Goal: Task Accomplishment & Management: Use online tool/utility

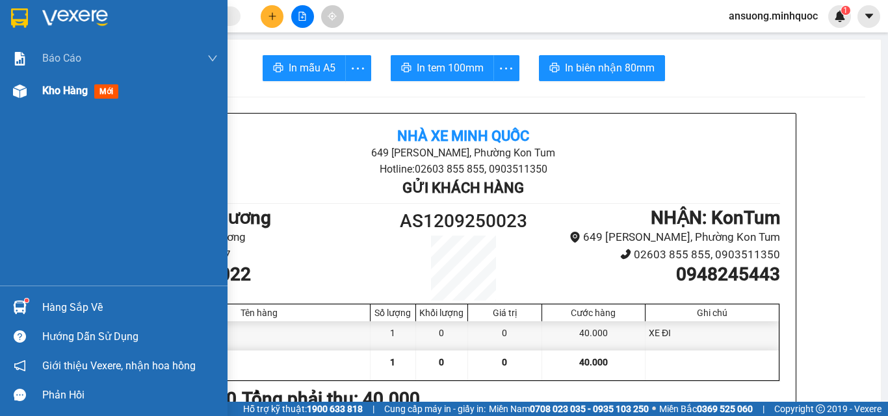
drag, startPoint x: 23, startPoint y: 95, endPoint x: 47, endPoint y: 125, distance: 38.9
click at [22, 95] on img at bounding box center [20, 91] width 14 height 14
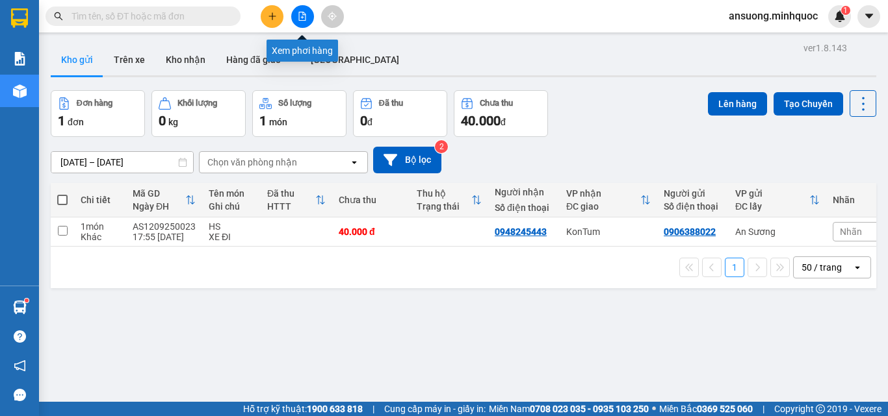
click at [305, 18] on icon "file-add" at bounding box center [302, 16] width 9 height 9
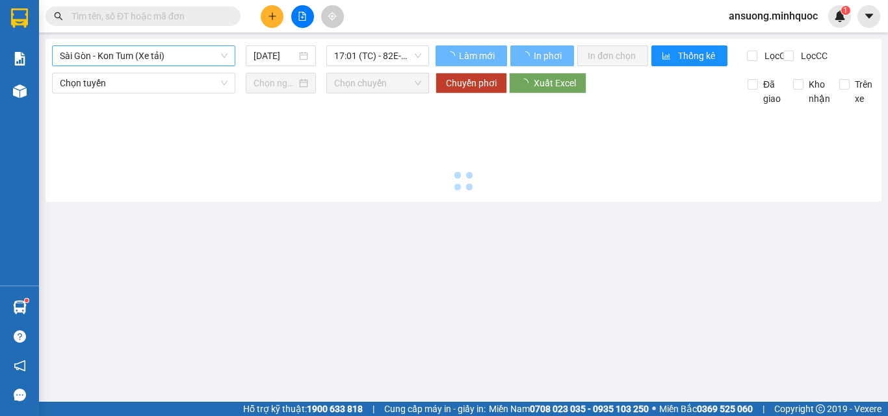
click at [103, 58] on span "Sài Gòn - Kon Tum (Xe tải)" at bounding box center [144, 55] width 168 height 19
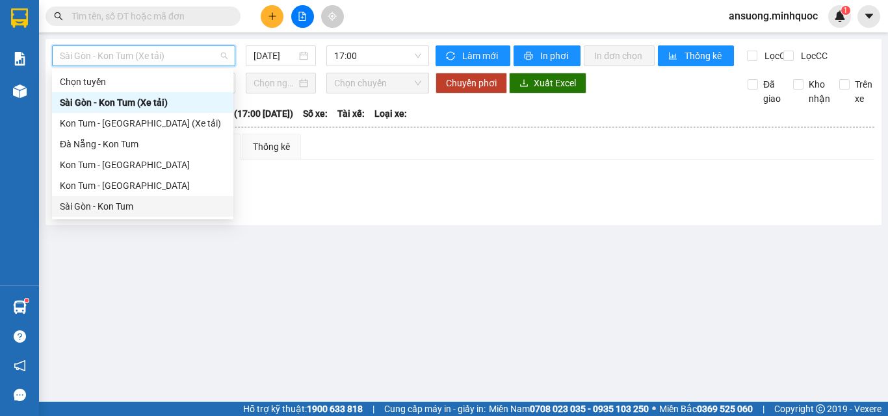
click at [84, 207] on div "Sài Gòn - Kon Tum" at bounding box center [143, 206] width 166 height 14
type input "[DATE]"
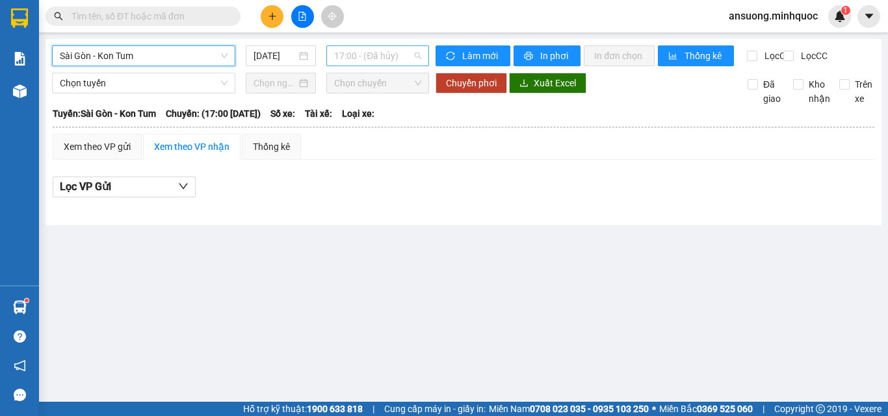
click at [361, 57] on span "17:00 - (Đã hủy)" at bounding box center [377, 55] width 87 height 19
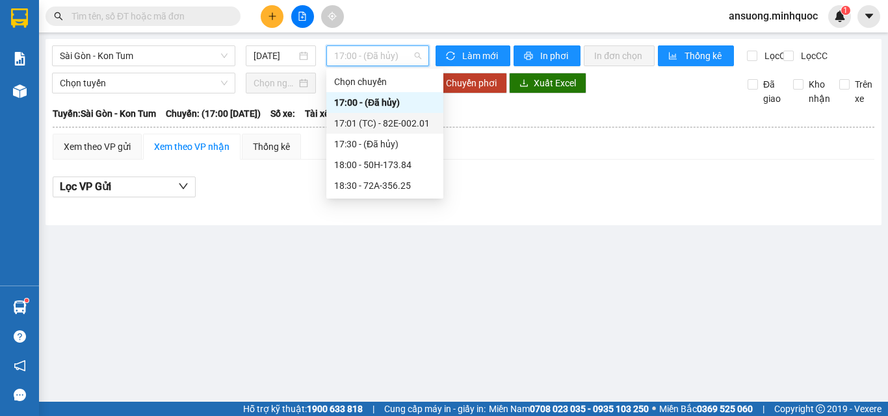
click at [413, 118] on div "17:01 (TC) - 82E-002.01" at bounding box center [384, 123] width 101 height 14
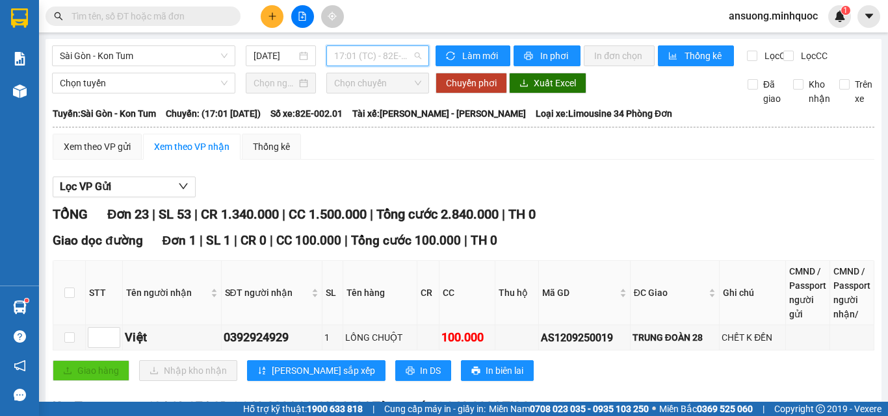
click at [365, 64] on span "17:01 (TC) - 82E-002.01" at bounding box center [377, 55] width 87 height 19
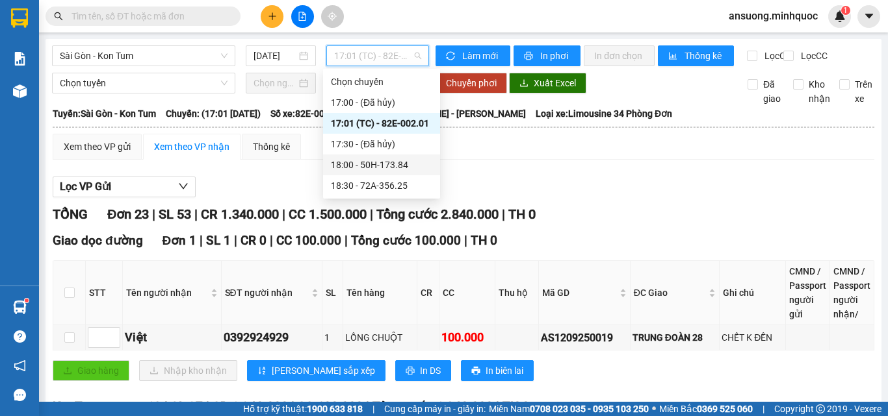
click at [390, 165] on div "18:00 - 50H-173.84" at bounding box center [381, 165] width 101 height 14
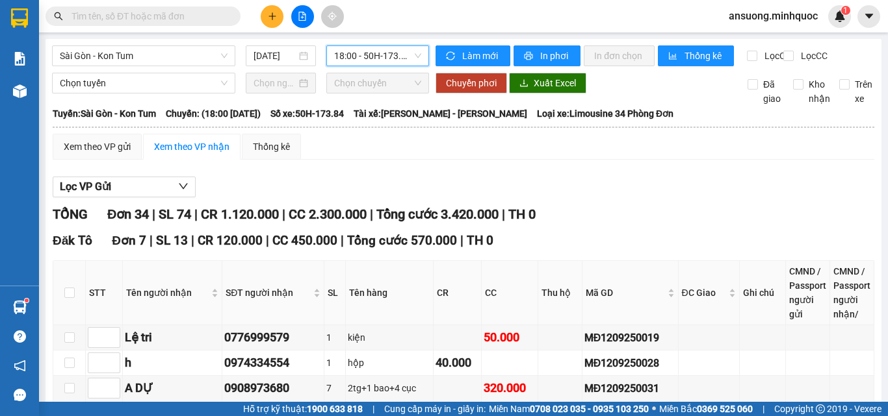
click at [372, 59] on span "18:00 - 50H-173.84" at bounding box center [377, 55] width 87 height 19
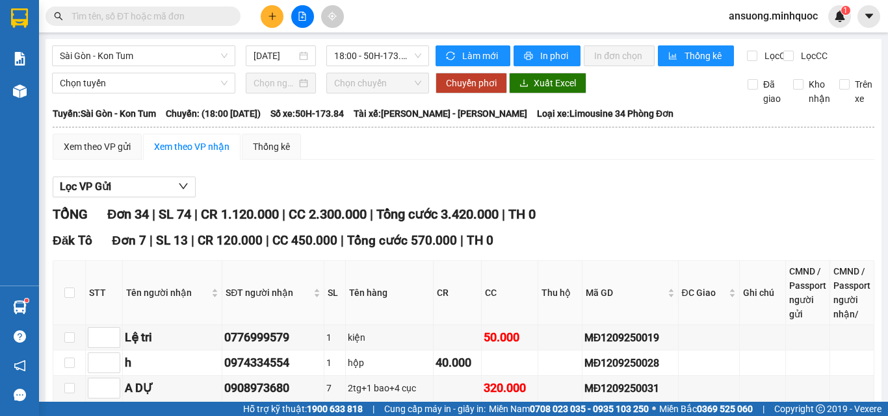
click at [395, 60] on span "18:00 - 50H-173.84" at bounding box center [377, 55] width 87 height 19
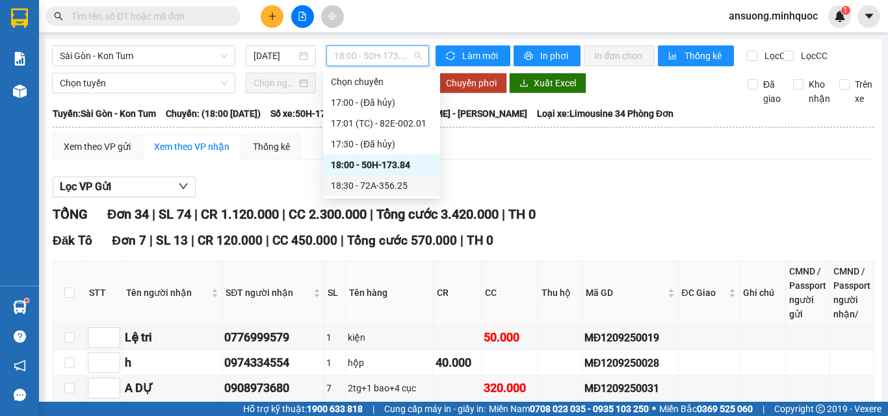
click at [387, 185] on div "18:30 - 72A-356.25" at bounding box center [381, 186] width 101 height 14
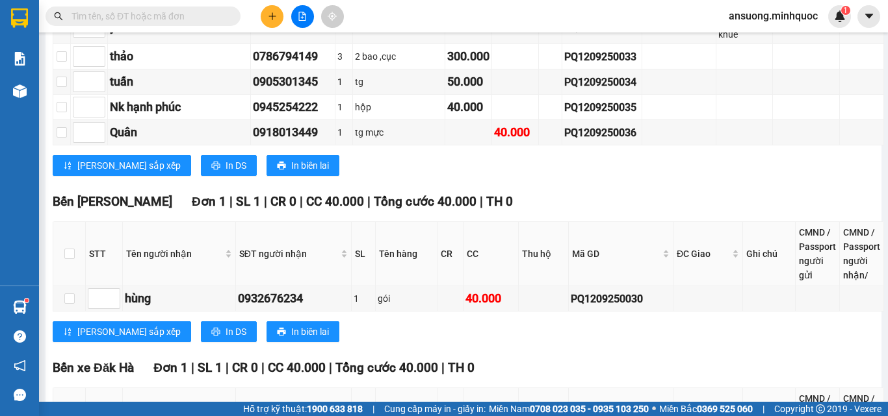
scroll to position [1949, 0]
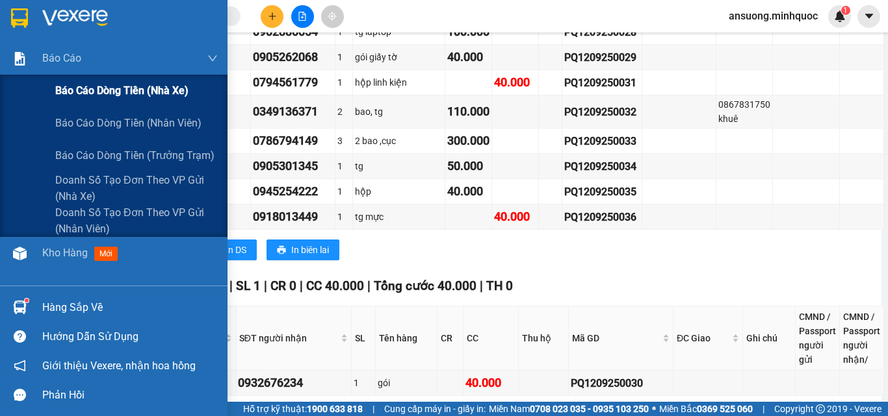
click at [25, 83] on div "Báo cáo dòng tiền (nhà xe)" at bounding box center [113, 91] width 227 height 32
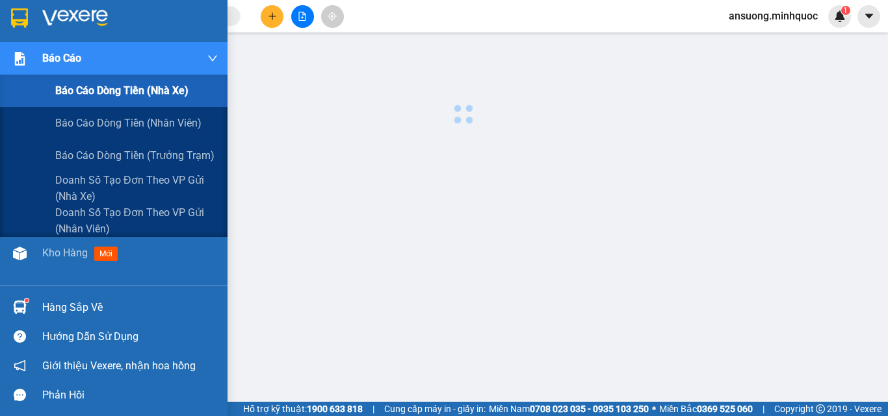
click at [25, 84] on div "Báo cáo dòng tiền (nhà xe)" at bounding box center [113, 91] width 227 height 32
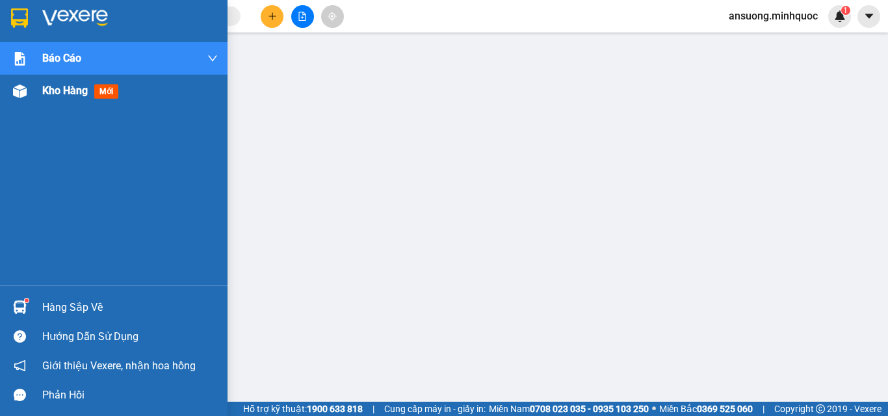
click at [15, 85] on img at bounding box center [20, 91] width 14 height 14
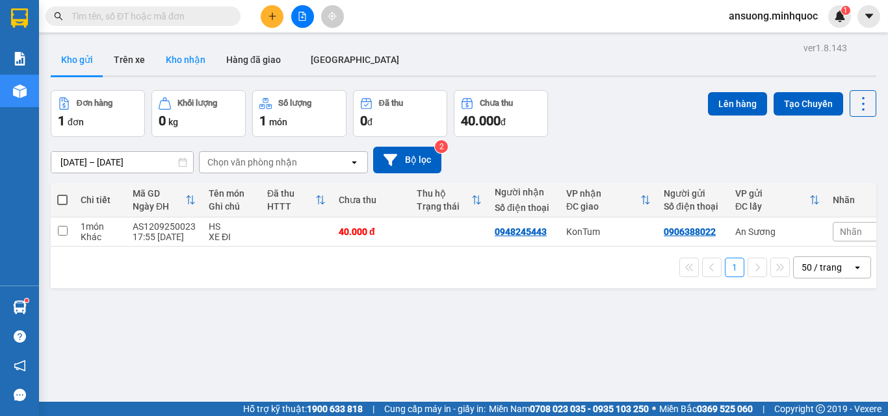
click at [191, 54] on button "Kho nhận" at bounding box center [185, 59] width 60 height 31
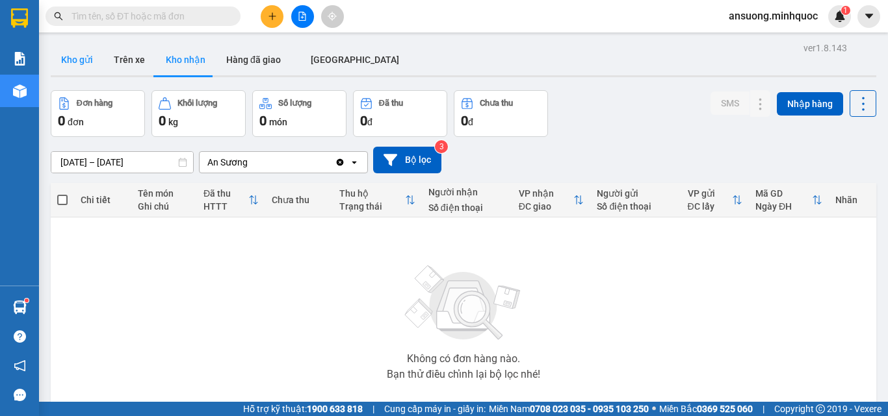
click at [84, 51] on button "Kho gửi" at bounding box center [77, 59] width 53 height 31
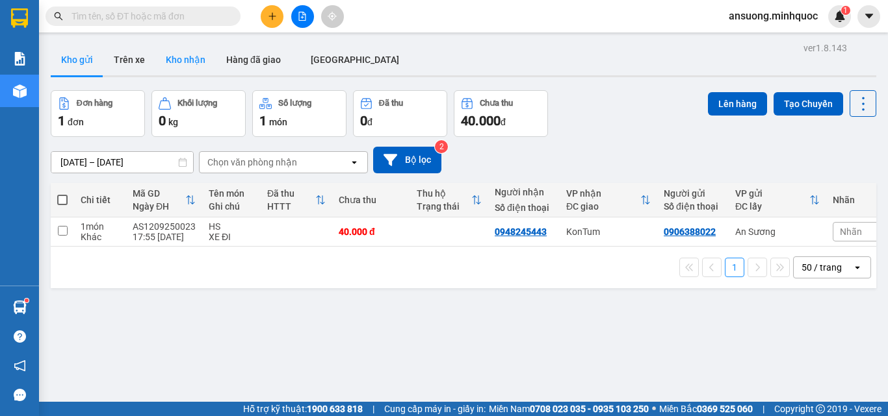
click at [191, 56] on button "Kho nhận" at bounding box center [185, 59] width 60 height 31
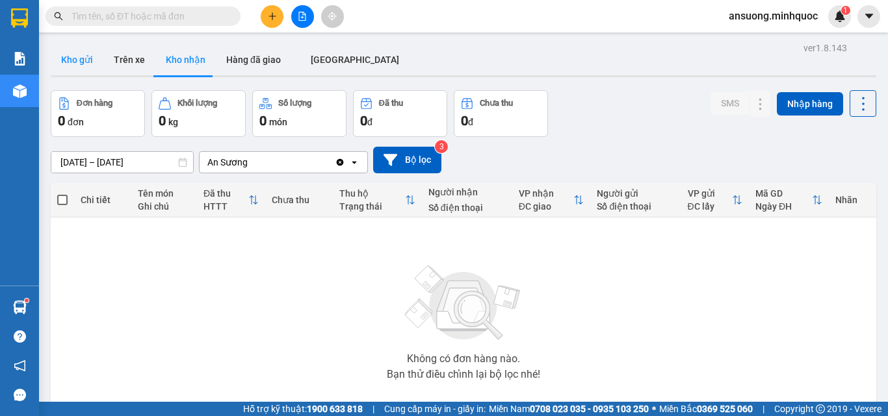
click at [79, 65] on button "Kho gửi" at bounding box center [77, 59] width 53 height 31
